Goal: Go to known website: Go to known website

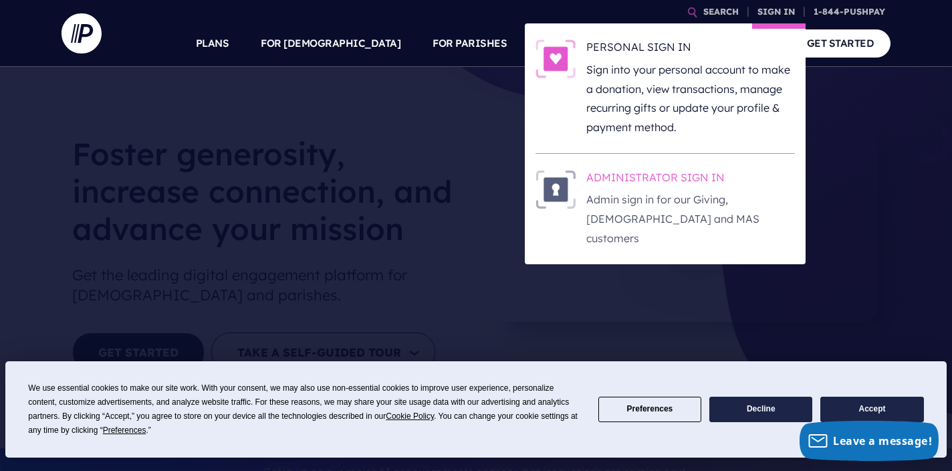
click at [651, 194] on p "Admin sign in for our Giving, [DEMOGRAPHIC_DATA] and MAS customers" at bounding box center [690, 219] width 209 height 58
click at [637, 185] on h6 "ADMINISTRATOR SIGN IN" at bounding box center [690, 180] width 209 height 20
click at [666, 188] on h6 "ADMINISTRATOR SIGN IN" at bounding box center [690, 180] width 209 height 20
